Goal: Check status: Check status

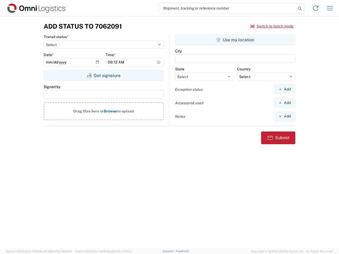
click at [227, 8] on input "search" at bounding box center [227, 8] width 137 height 10
click at [300, 8] on icon at bounding box center [299, 8] width 7 height 7
click at [316, 8] on icon at bounding box center [315, 8] width 8 height 8
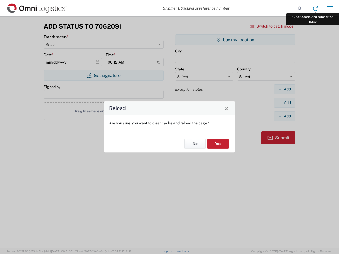
click at [330, 8] on div "Reload Are you sure, you want to clear cache and reload the page? No Yes" at bounding box center [169, 127] width 339 height 254
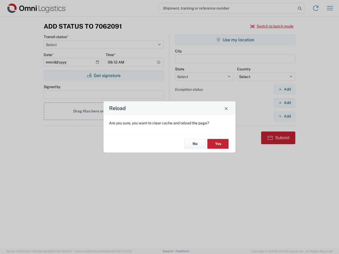
click at [272, 26] on div "Reload Are you sure, you want to clear cache and reload the page? No Yes" at bounding box center [169, 127] width 339 height 254
click at [104, 75] on div "Reload Are you sure, you want to clear cache and reload the page? No Yes" at bounding box center [169, 127] width 339 height 254
click at [235, 40] on div "Reload Are you sure, you want to clear cache and reload the page? No Yes" at bounding box center [169, 127] width 339 height 254
click at [284, 89] on div "Reload Are you sure, you want to clear cache and reload the page? No Yes" at bounding box center [169, 127] width 339 height 254
click at [284, 103] on div "Reload Are you sure, you want to clear cache and reload the page? No Yes" at bounding box center [169, 127] width 339 height 254
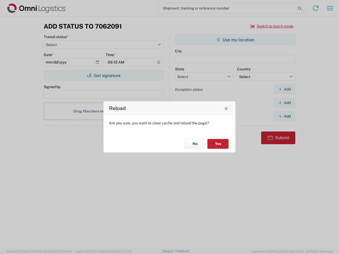
click at [284, 116] on div "Reload Are you sure, you want to clear cache and reload the page? No Yes" at bounding box center [169, 127] width 339 height 254
